Goal: Task Accomplishment & Management: Manage account settings

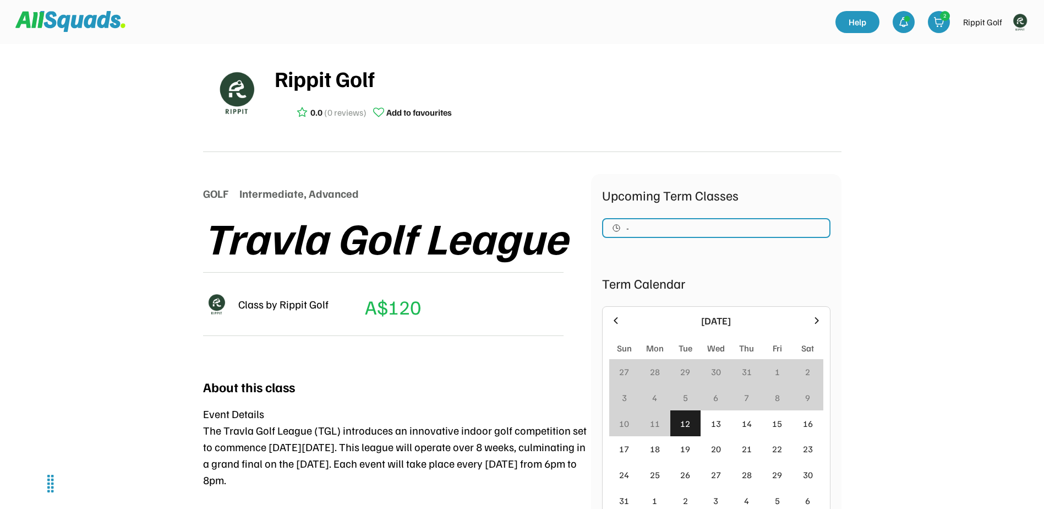
click at [1020, 20] on img at bounding box center [1020, 22] width 22 height 22
click at [1000, 44] on link "Profile" at bounding box center [1005, 48] width 65 height 22
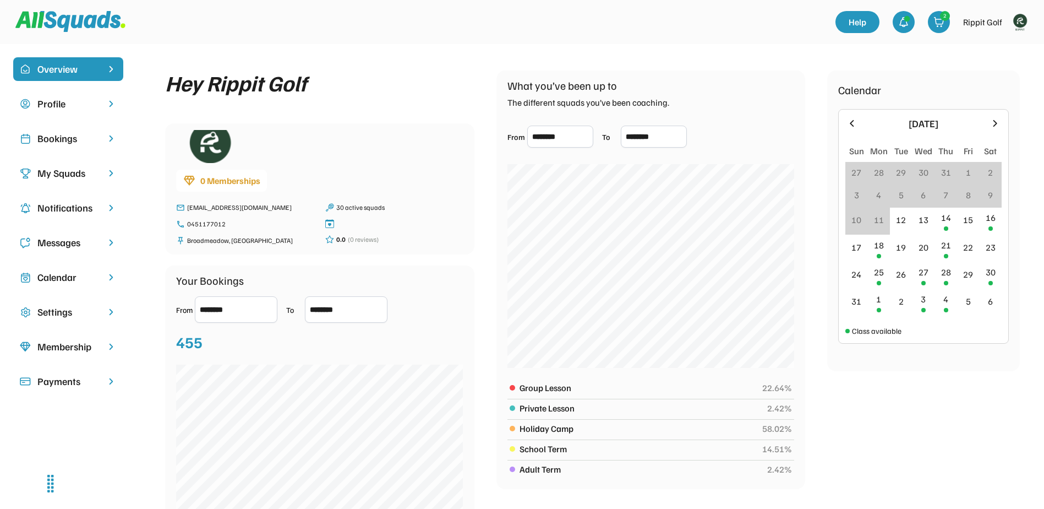
click at [67, 132] on div "Bookings" at bounding box center [68, 138] width 62 height 15
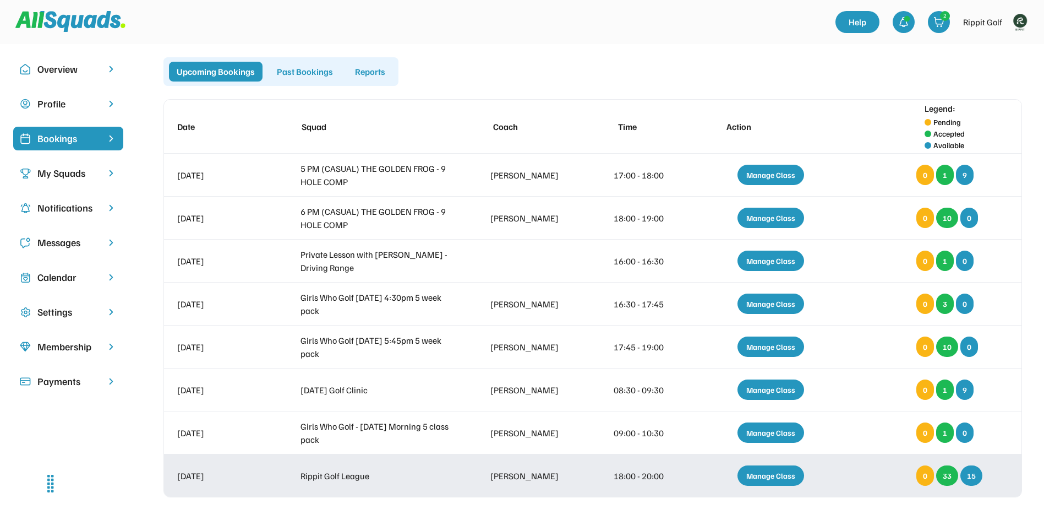
click at [784, 472] on div "Manage Class" at bounding box center [771, 475] width 67 height 20
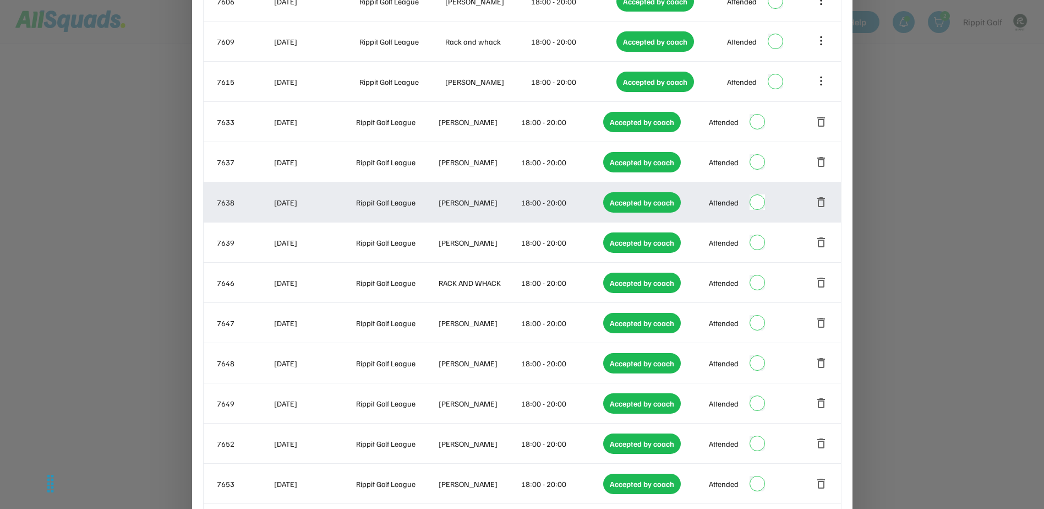
scroll to position [1220, 0]
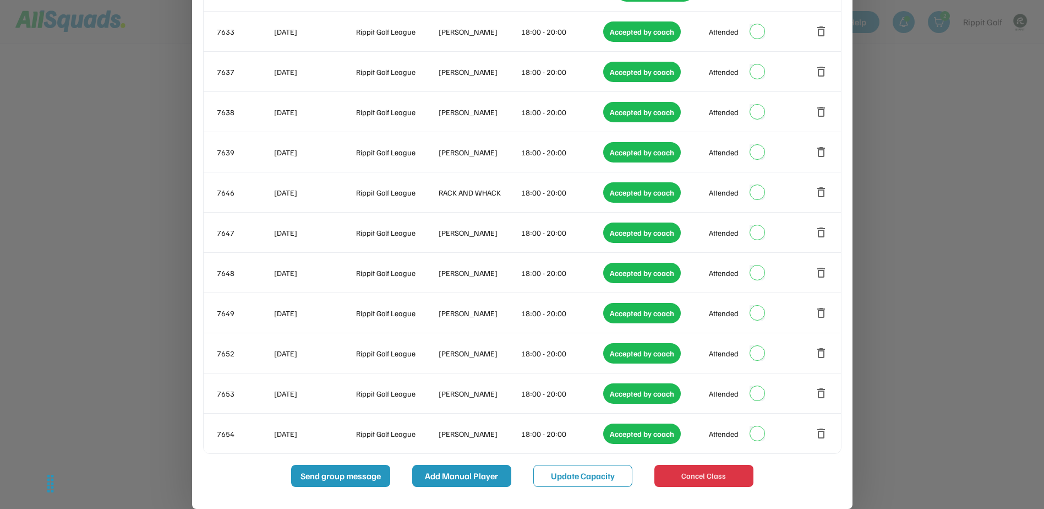
click at [460, 476] on button "Add Manual Player" at bounding box center [461, 476] width 99 height 22
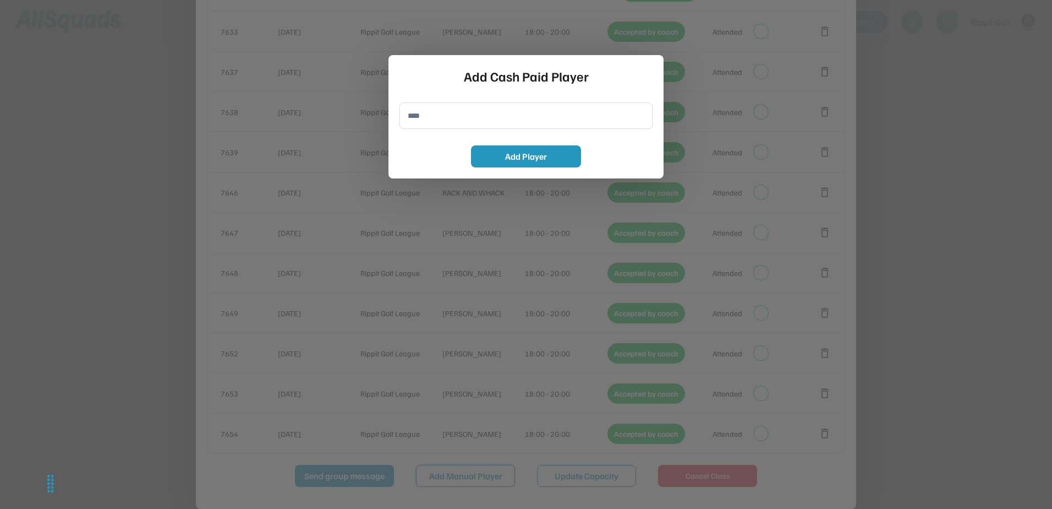
click at [446, 122] on input "input" at bounding box center [526, 115] width 253 height 26
type input "*"
type input "********"
click at [521, 154] on button "Add Player" at bounding box center [526, 156] width 110 height 22
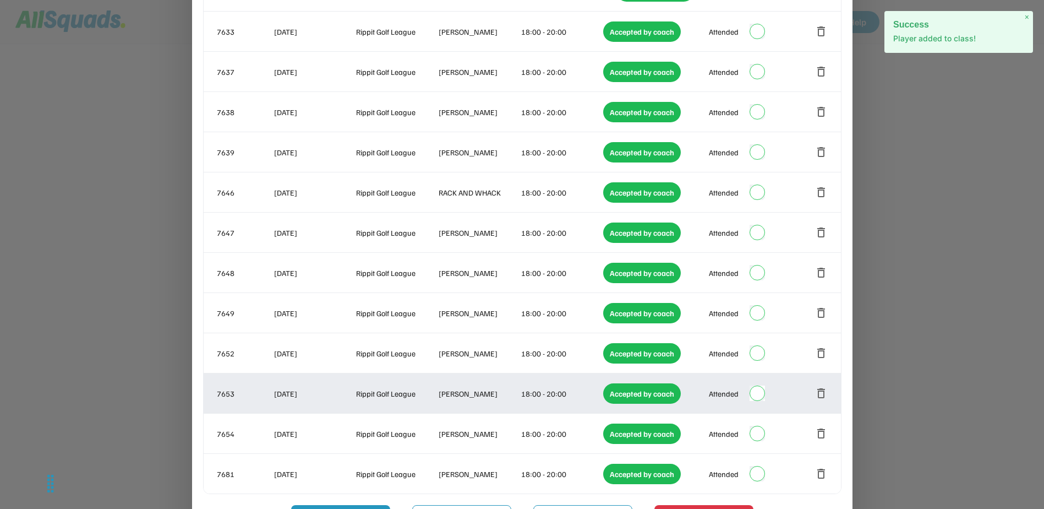
scroll to position [1260, 0]
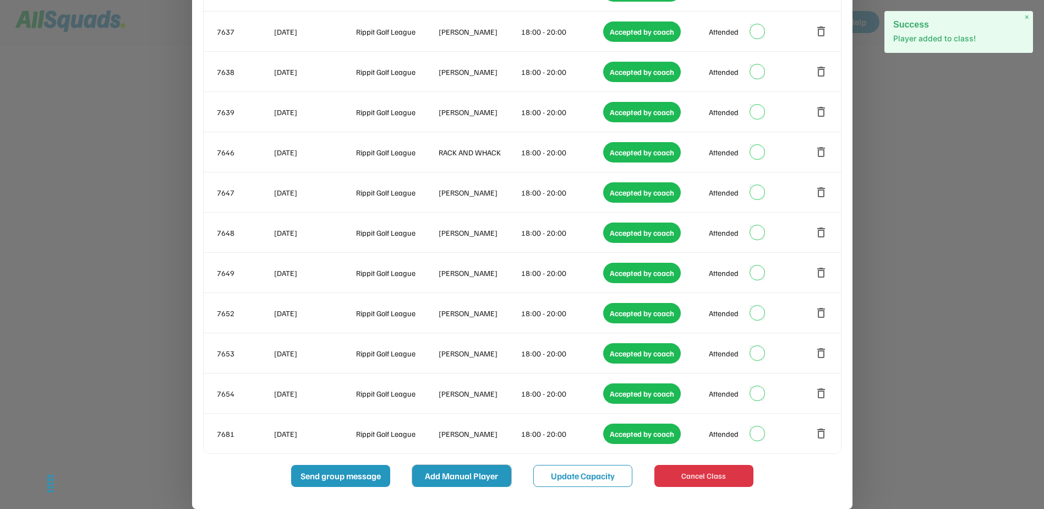
click at [463, 477] on button "Add Manual Player" at bounding box center [461, 476] width 99 height 22
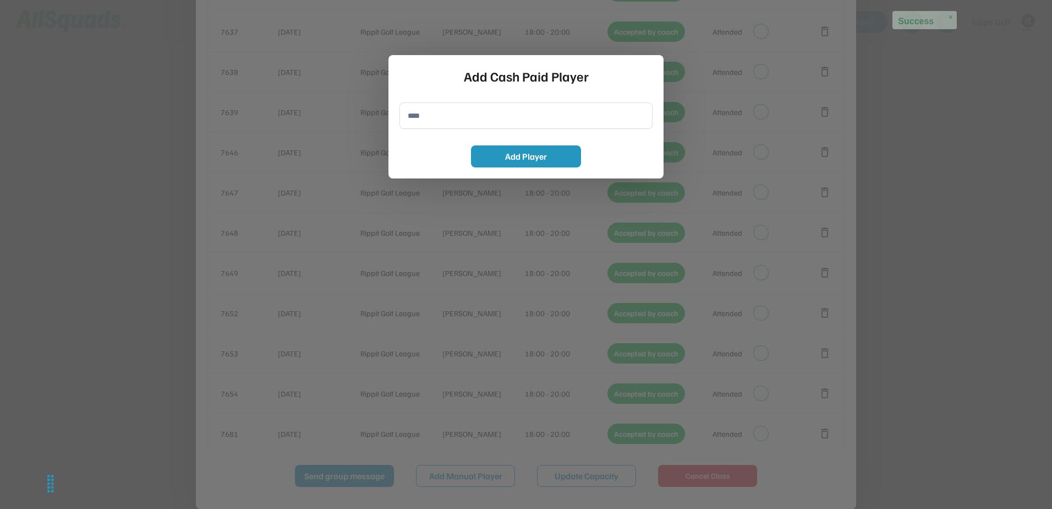
click at [412, 121] on input "input" at bounding box center [526, 115] width 253 height 26
type input "********"
click at [528, 157] on button "Add Player" at bounding box center [526, 156] width 110 height 22
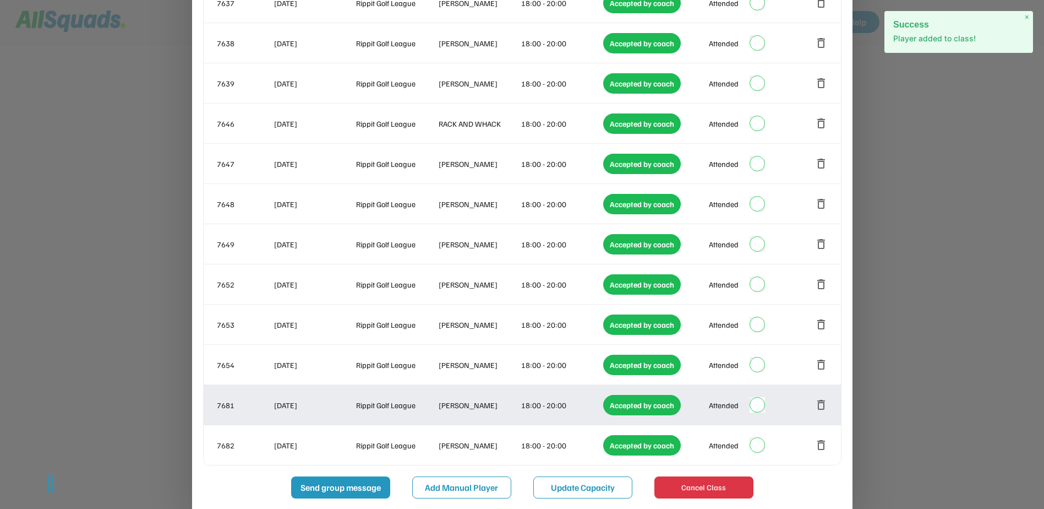
scroll to position [1301, 0]
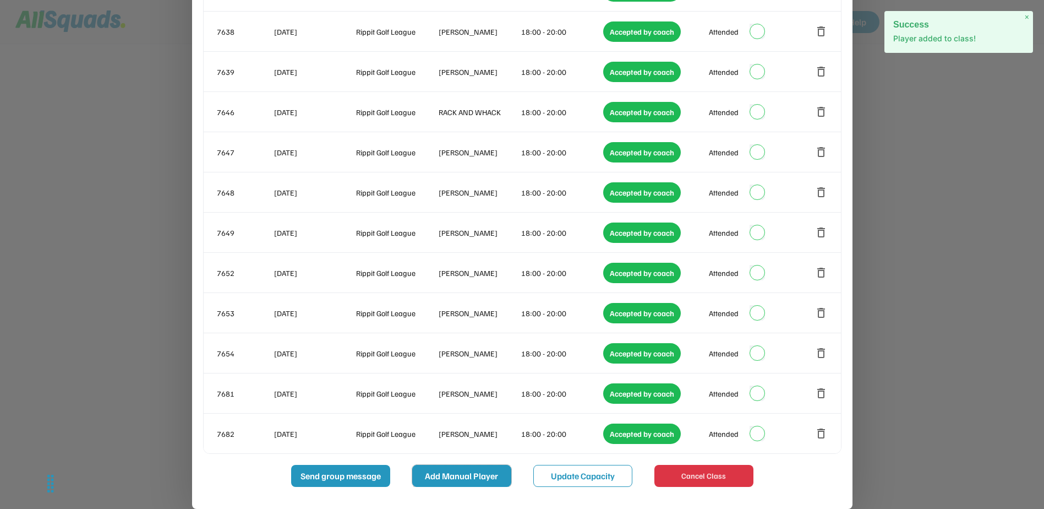
click at [466, 476] on button "Add Manual Player" at bounding box center [461, 476] width 99 height 22
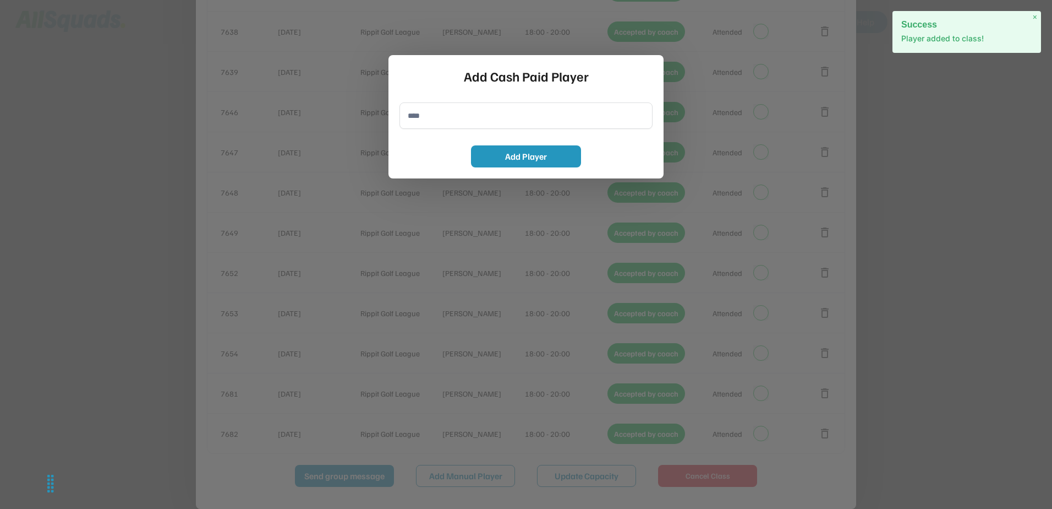
click at [462, 120] on input "input" at bounding box center [526, 115] width 253 height 26
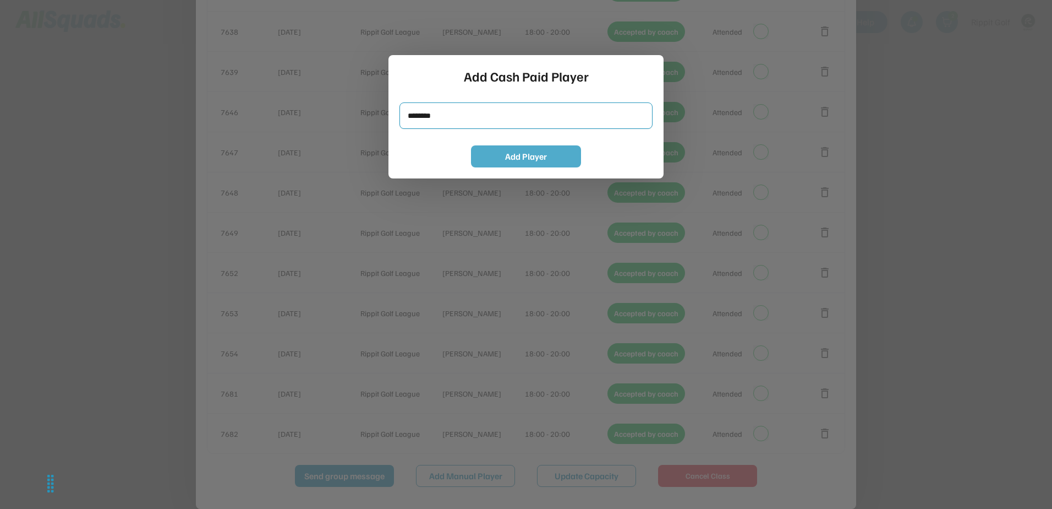
type input "********"
click at [539, 155] on button "Add Player" at bounding box center [526, 156] width 110 height 22
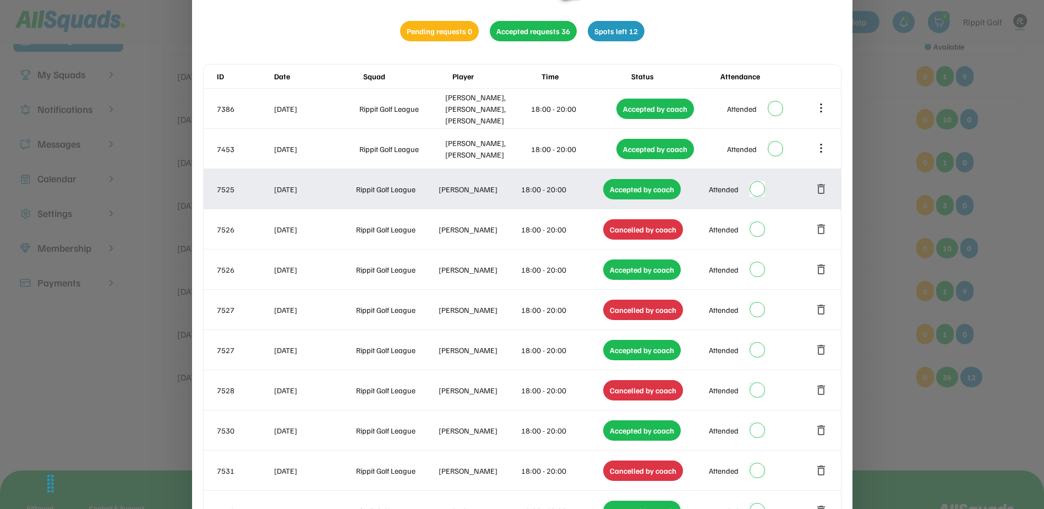
scroll to position [0, 0]
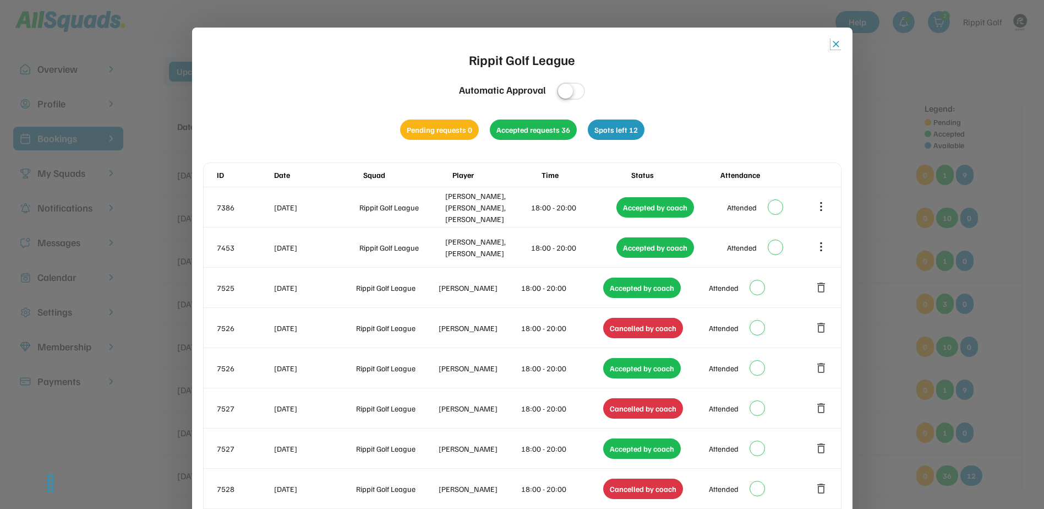
click at [837, 40] on button "close" at bounding box center [836, 44] width 11 height 11
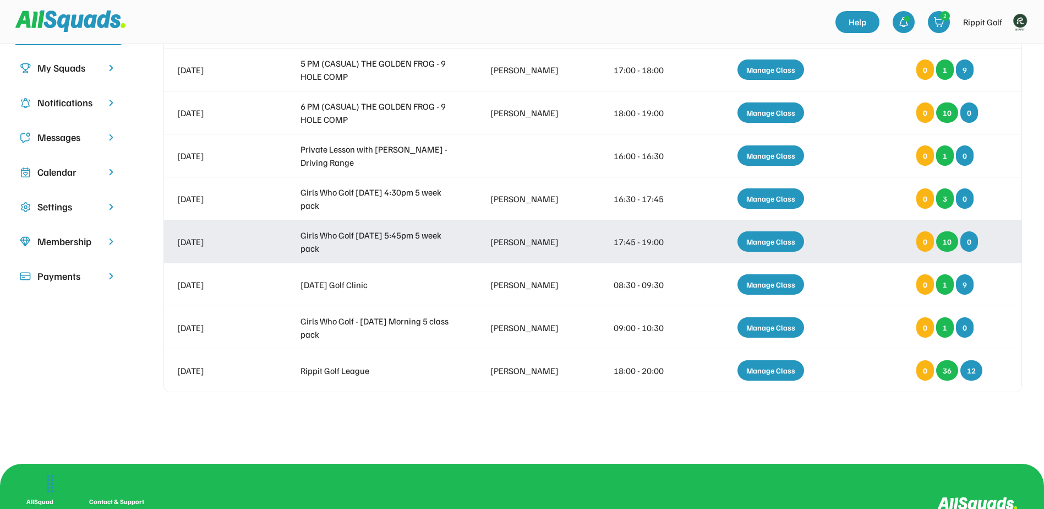
scroll to position [110, 0]
